Goal: Task Accomplishment & Management: Manage account settings

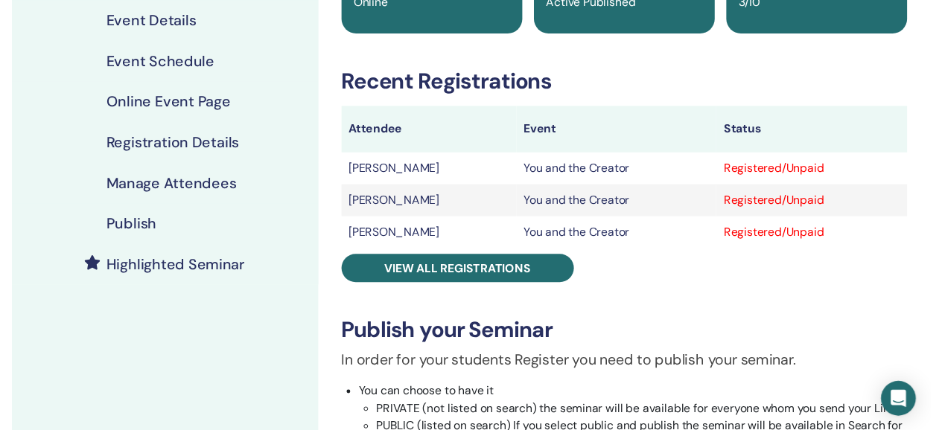
scroll to position [176, 0]
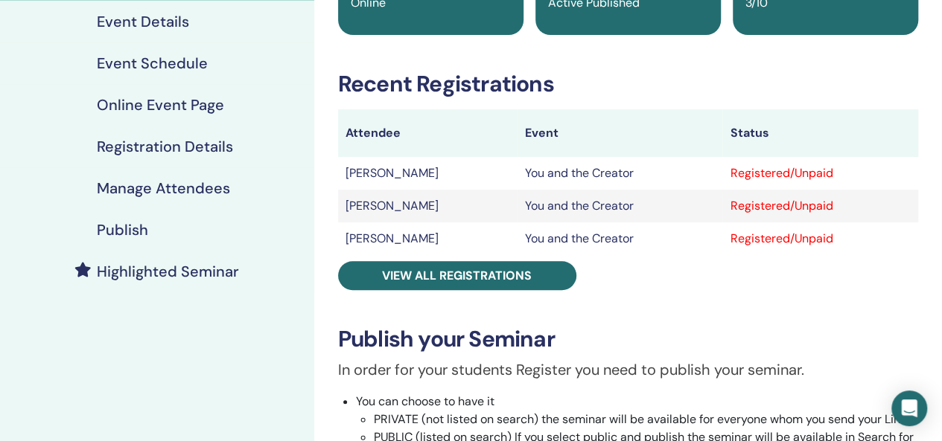
click at [170, 60] on h4 "Event Schedule" at bounding box center [152, 63] width 111 height 18
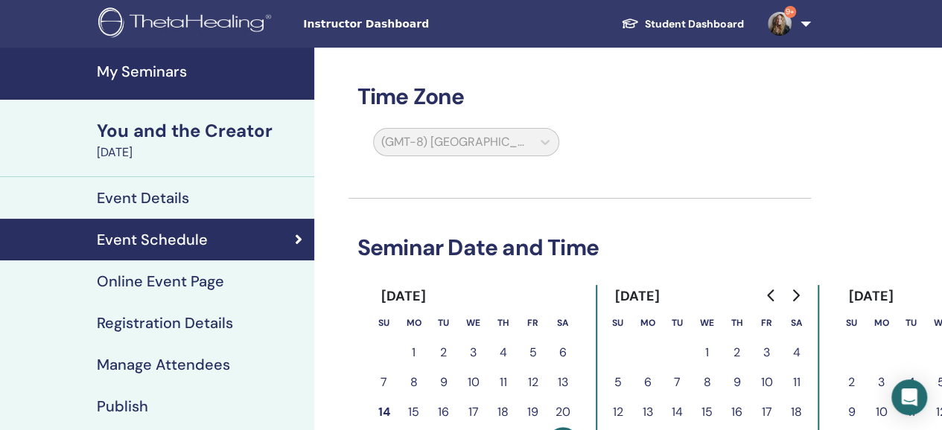
click at [187, 280] on h4 "Online Event Page" at bounding box center [160, 281] width 127 height 18
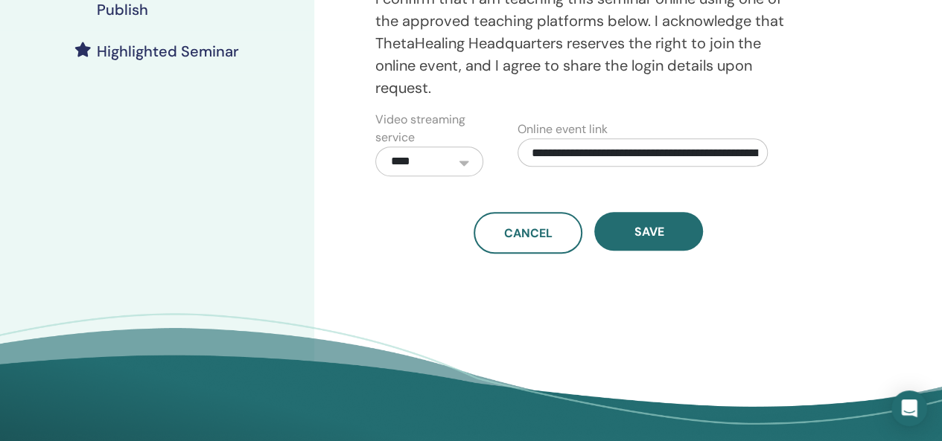
scroll to position [88, 0]
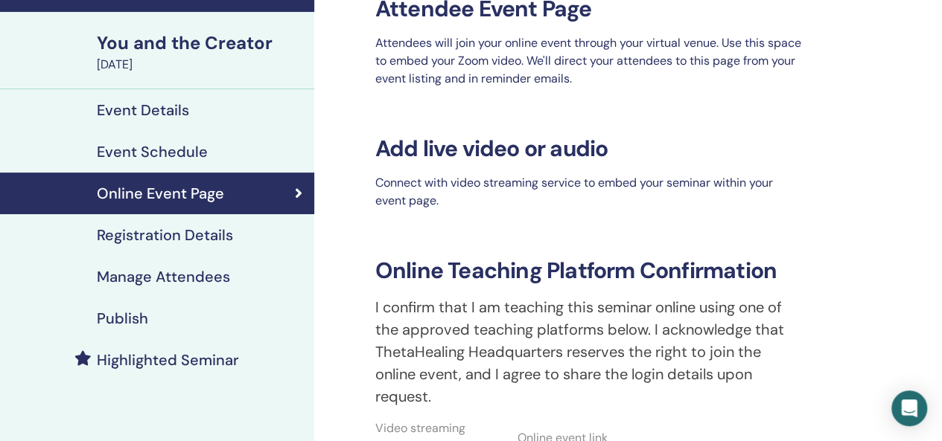
click at [135, 322] on h4 "Publish" at bounding box center [122, 319] width 51 height 18
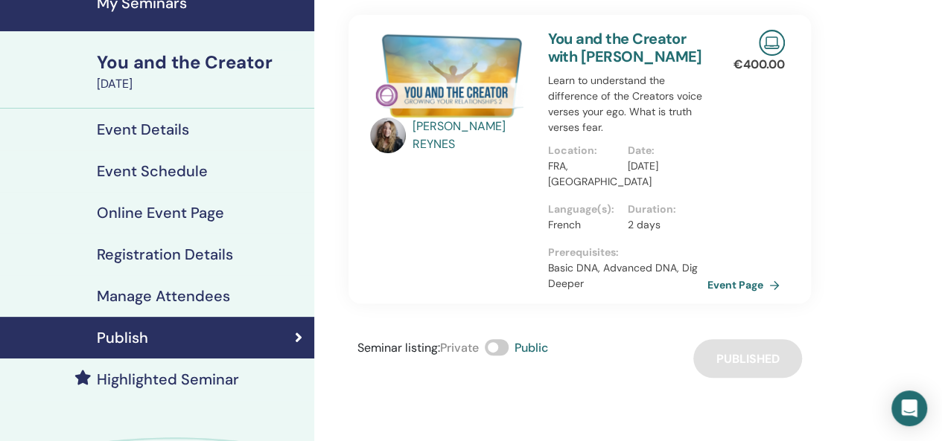
scroll to position [70, 0]
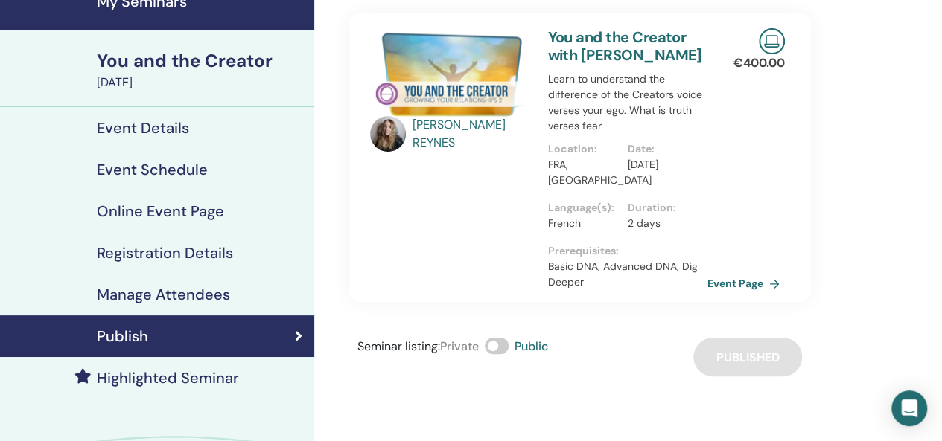
click at [165, 300] on h4 "Manage Attendees" at bounding box center [163, 295] width 133 height 18
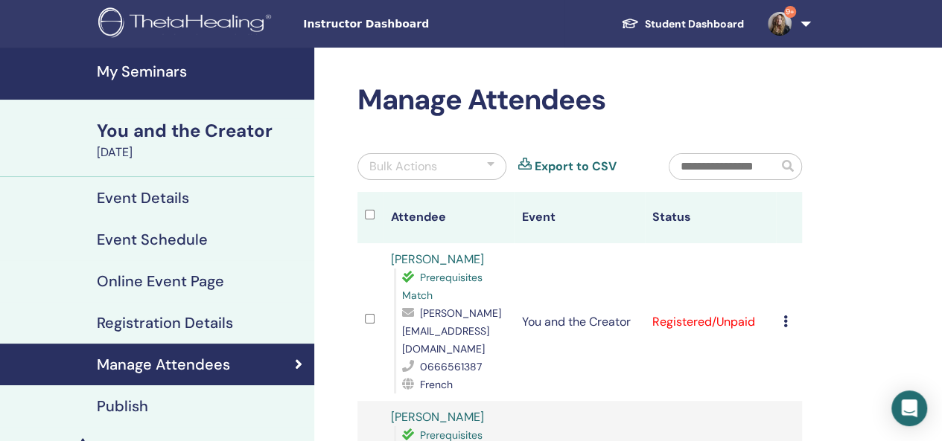
click at [159, 65] on h4 "My Seminars" at bounding box center [201, 72] width 208 height 18
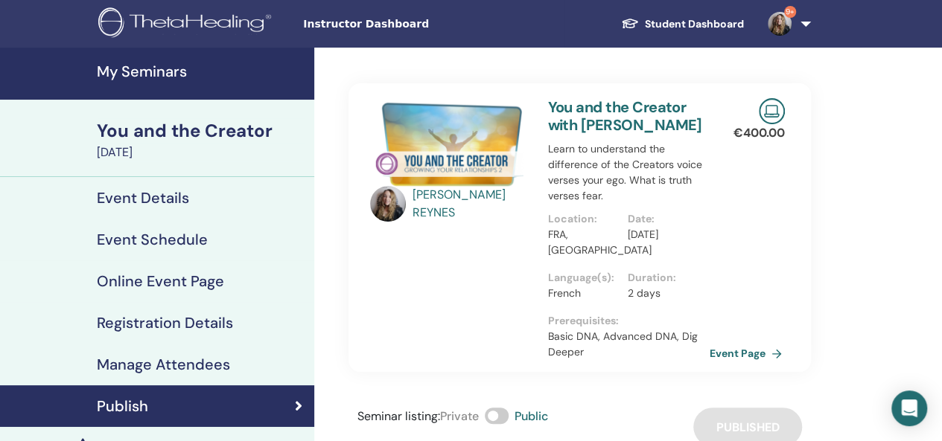
click at [723, 354] on link "Event Page" at bounding box center [748, 353] width 78 height 22
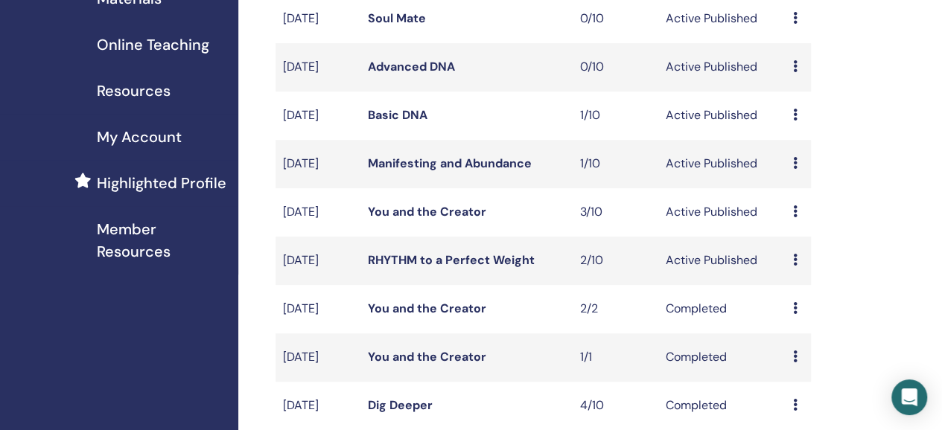
scroll to position [280, 0]
click at [458, 267] on link "RHYTHM to a Perfect Weight" at bounding box center [451, 260] width 167 height 16
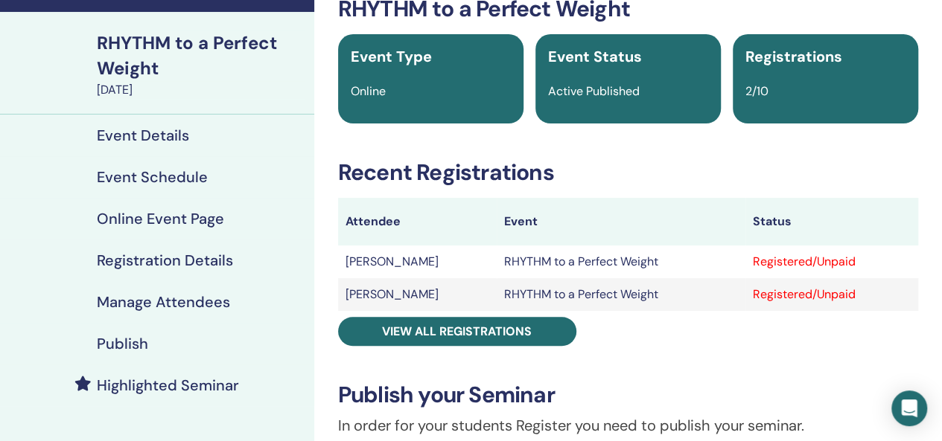
scroll to position [95, 0]
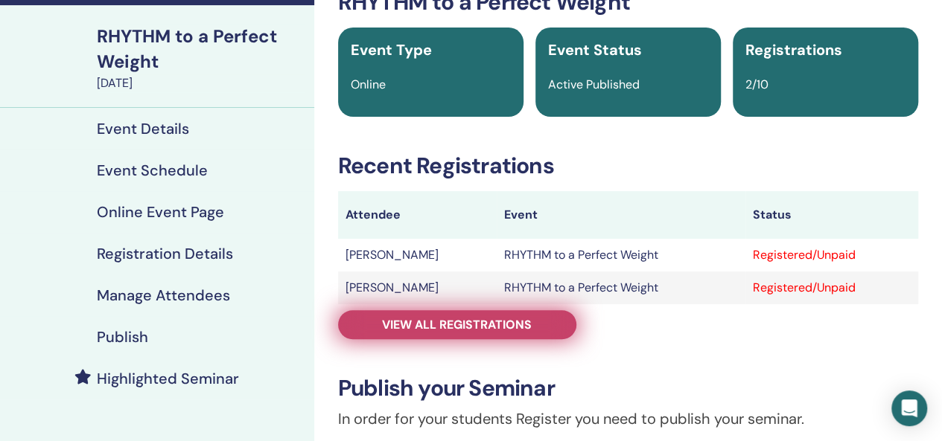
click at [393, 326] on span "View all registrations" at bounding box center [457, 325] width 150 height 16
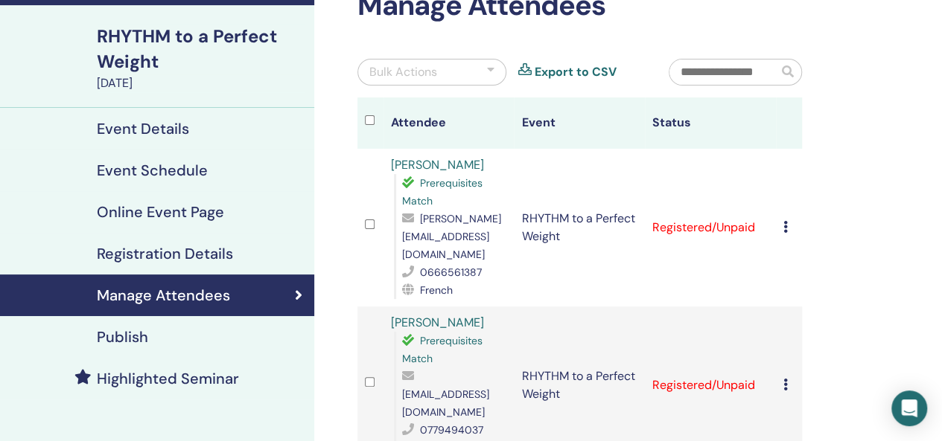
click at [494, 73] on div "Bulk Actions" at bounding box center [431, 72] width 149 height 27
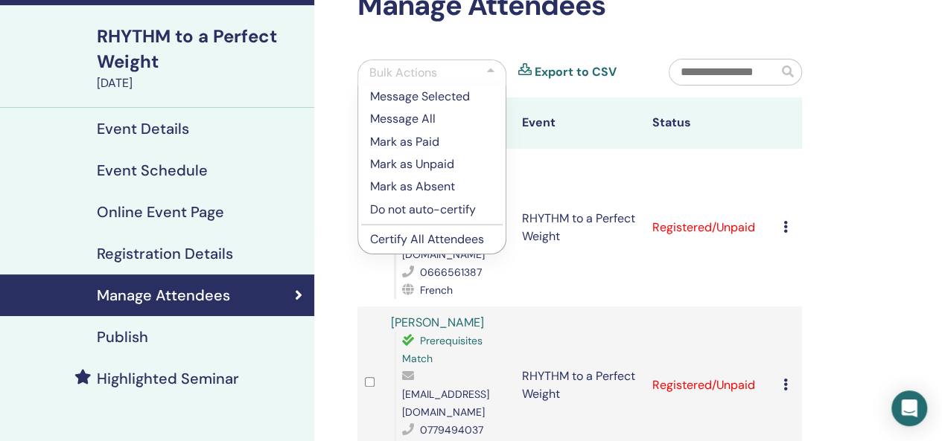
click at [447, 234] on p "Certify All Attendees" at bounding box center [432, 240] width 124 height 18
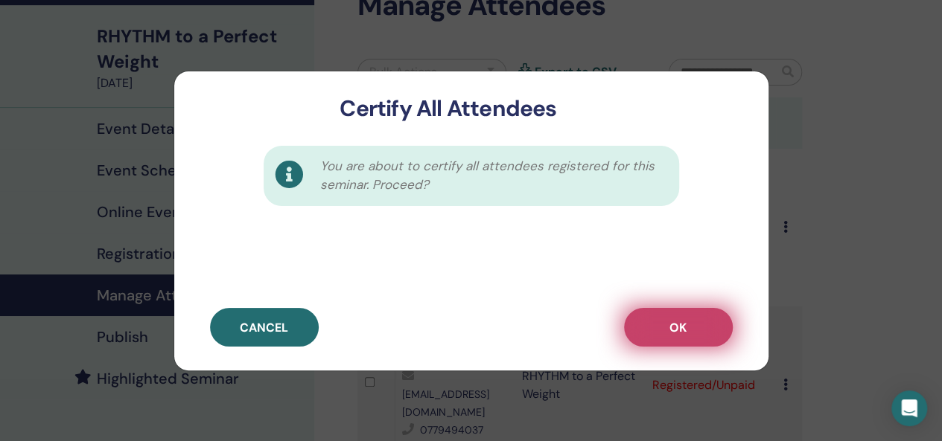
click at [688, 319] on button "OK" at bounding box center [678, 327] width 109 height 39
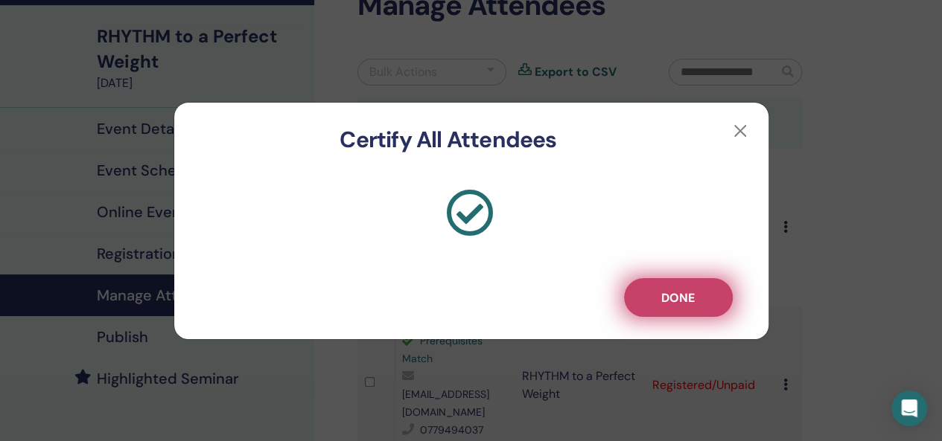
click at [668, 284] on button "Done" at bounding box center [678, 297] width 109 height 39
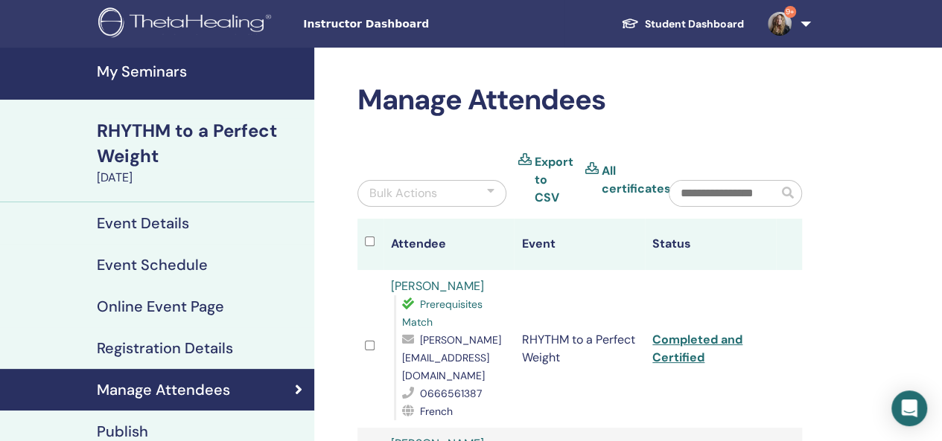
click at [122, 72] on h4 "My Seminars" at bounding box center [201, 72] width 208 height 18
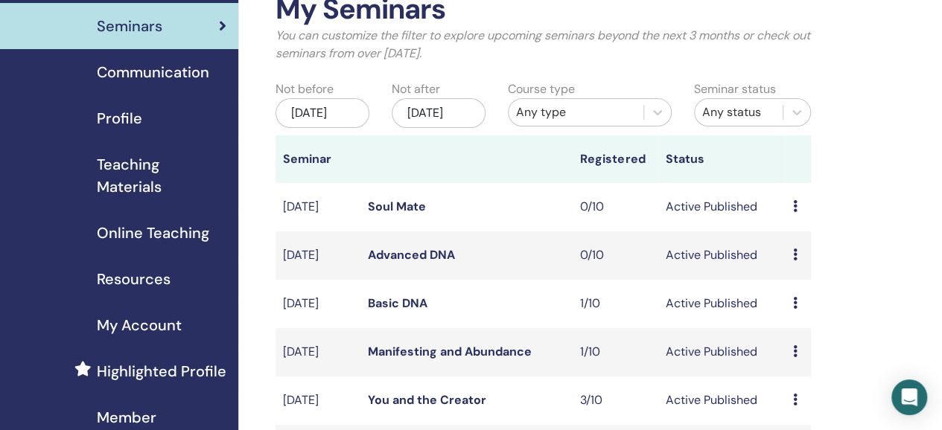
scroll to position [102, 0]
